Goal: Find specific page/section: Find specific page/section

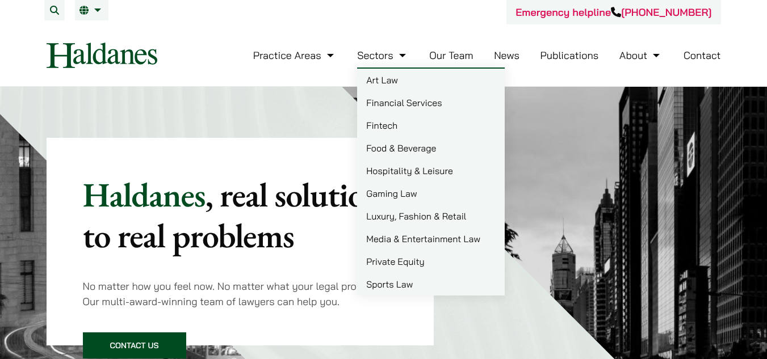
click at [442, 56] on link "Our Team" at bounding box center [451, 55] width 44 height 13
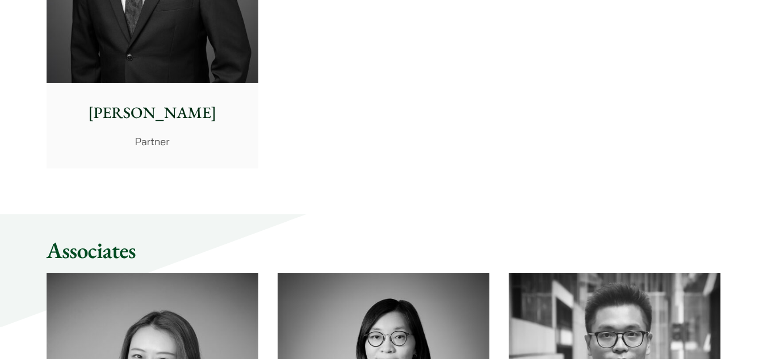
scroll to position [2724, 0]
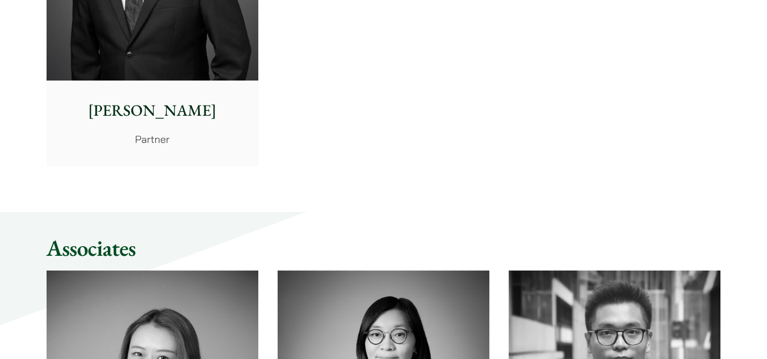
drag, startPoint x: 319, startPoint y: 188, endPoint x: 318, endPoint y: 179, distance: 8.6
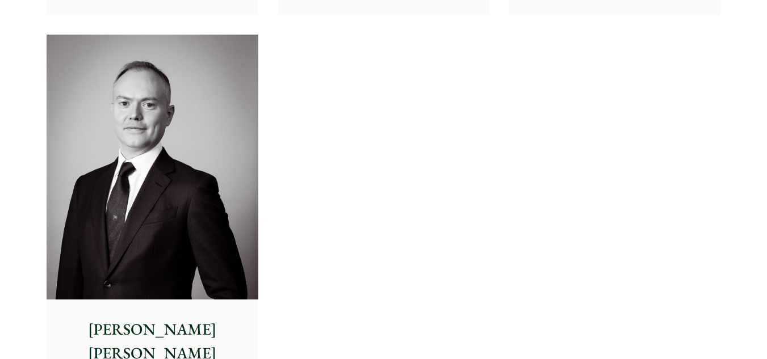
scroll to position [6129, 0]
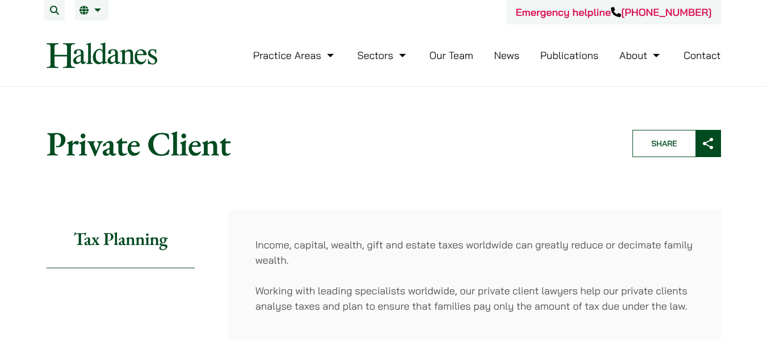
click at [445, 55] on link "Our Team" at bounding box center [451, 55] width 44 height 13
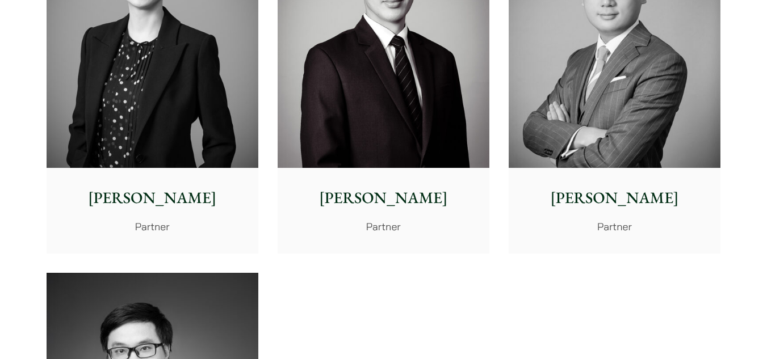
scroll to position [2440, 0]
